Goal: Navigation & Orientation: Understand site structure

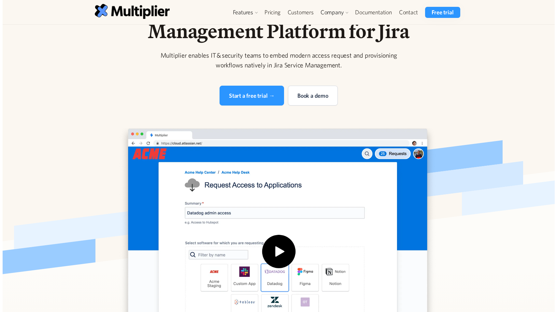
scroll to position [71, 0]
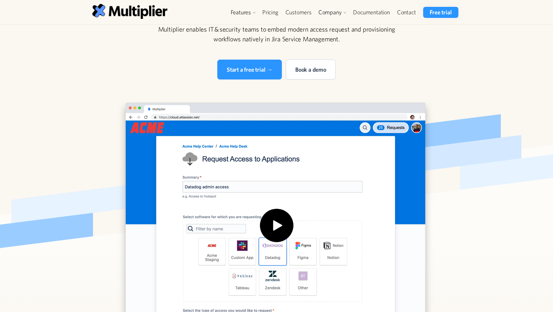
click at [272, 219] on img "open lightbox" at bounding box center [277, 230] width 42 height 42
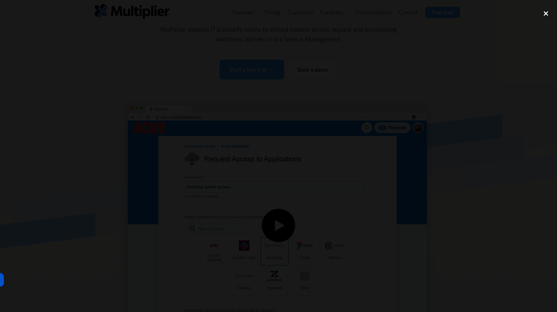
click at [546, 13] on div "close lightbox" at bounding box center [546, 13] width 22 height 14
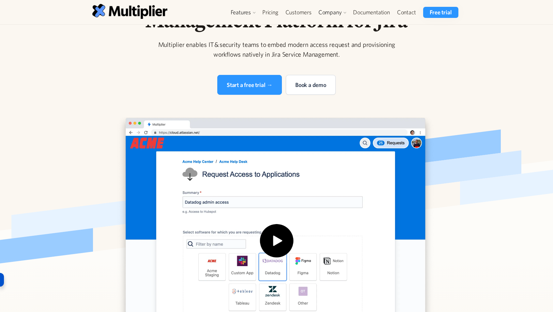
scroll to position [0, 0]
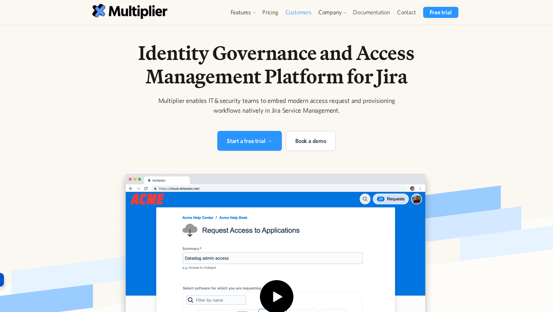
click at [301, 14] on link "Customers" at bounding box center [298, 12] width 33 height 11
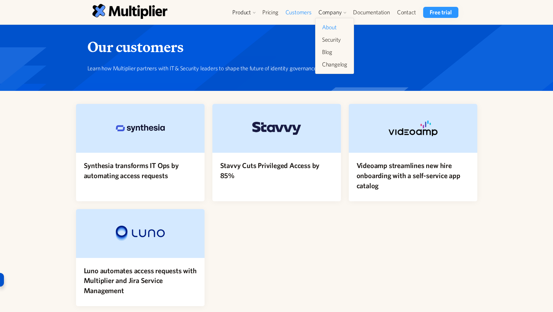
click at [327, 28] on link "About" at bounding box center [334, 28] width 30 height 12
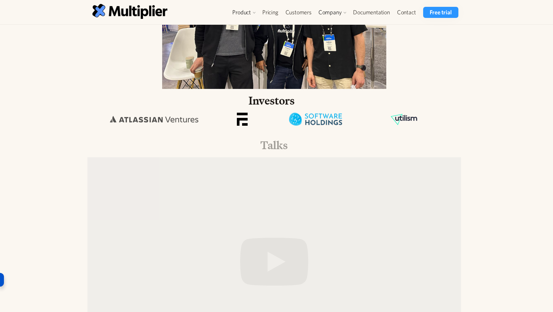
scroll to position [466, 0]
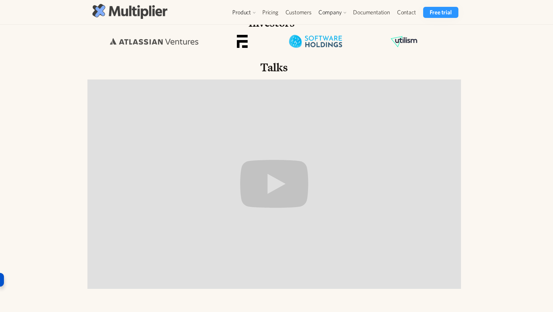
click at [130, 13] on img at bounding box center [129, 11] width 75 height 15
